Goal: Navigation & Orientation: Find specific page/section

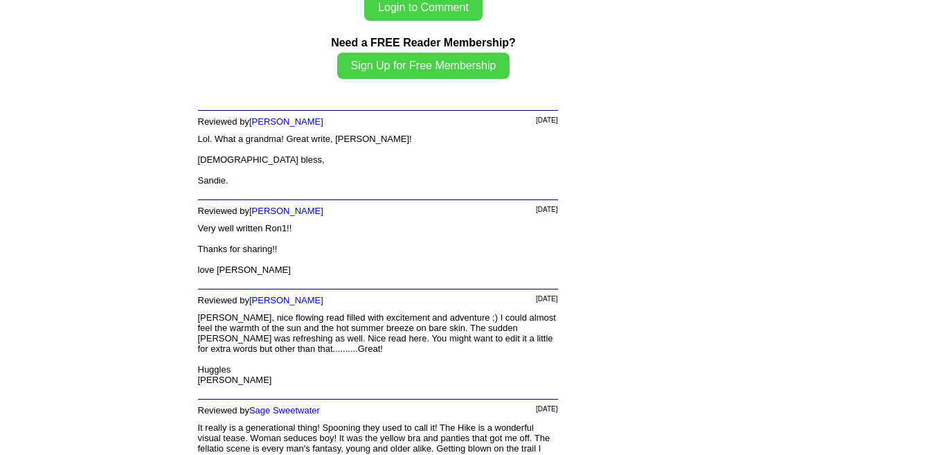
scroll to position [3268, 0]
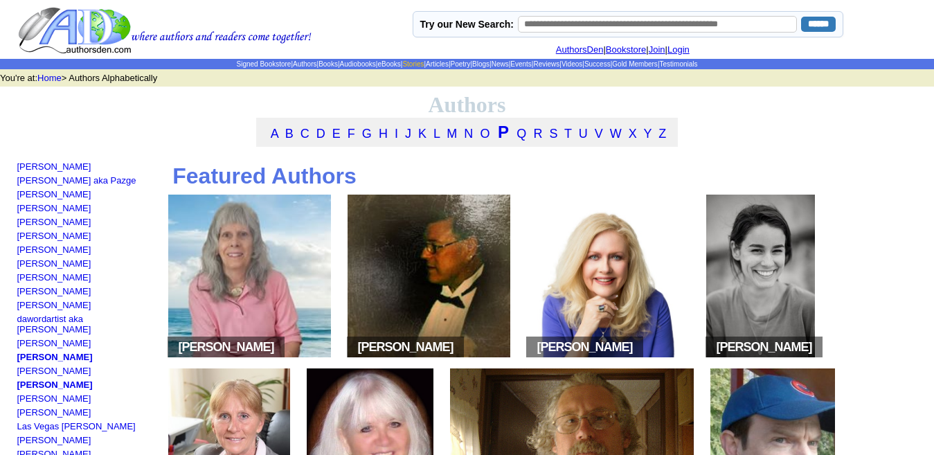
click at [402, 67] on link "Stories" at bounding box center [412, 64] width 21 height 8
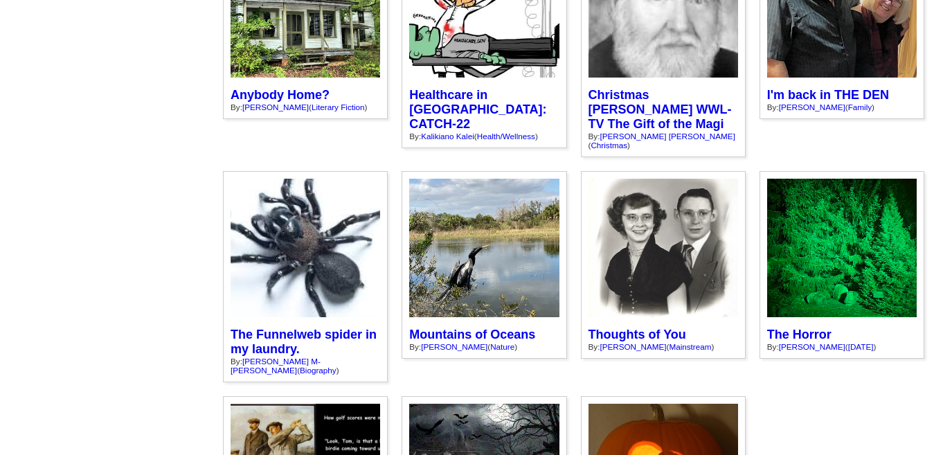
scroll to position [3379, 0]
